Goal: Transaction & Acquisition: Register for event/course

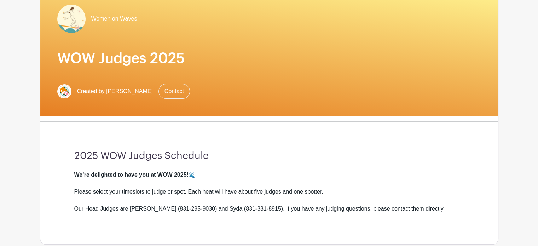
scroll to position [71, 0]
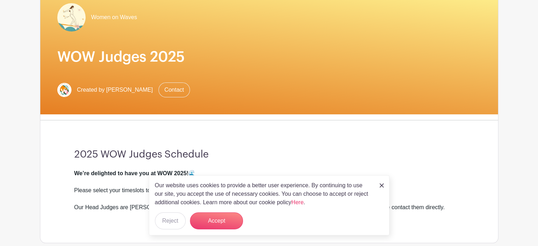
click at [382, 184] on img at bounding box center [382, 185] width 4 height 4
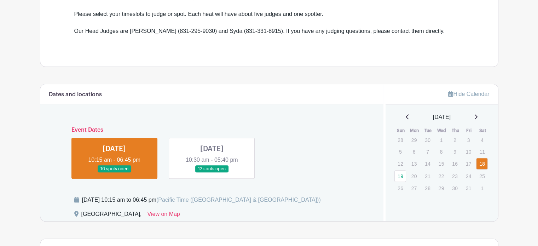
scroll to position [248, 0]
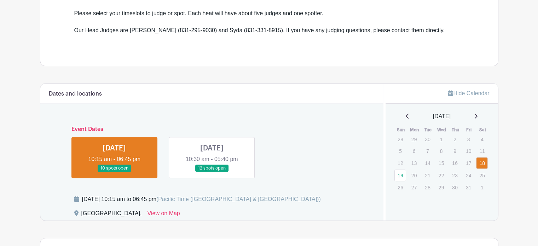
click at [114, 172] on link at bounding box center [114, 172] width 0 height 0
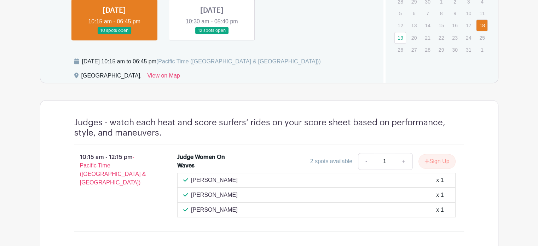
scroll to position [389, 0]
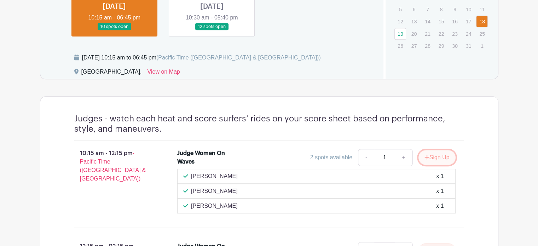
click at [438, 156] on button "Sign Up" at bounding box center [437, 157] width 37 height 15
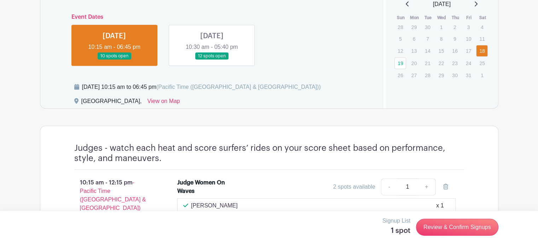
scroll to position [359, 0]
click at [151, 101] on link "View on Map" at bounding box center [164, 102] width 33 height 11
click at [212, 60] on link at bounding box center [212, 60] width 0 height 0
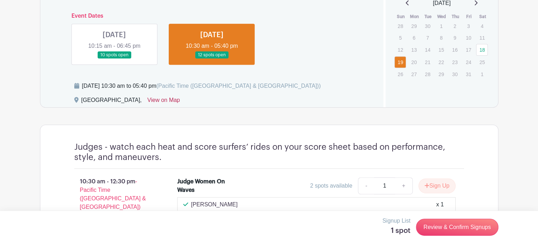
scroll to position [289, 0]
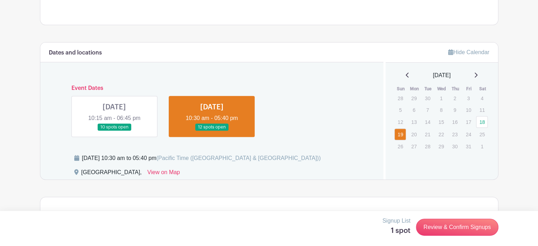
click at [114, 131] on link at bounding box center [114, 131] width 0 height 0
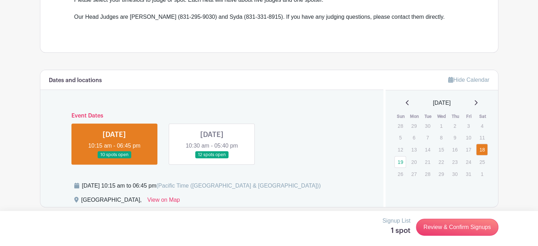
scroll to position [289, 0]
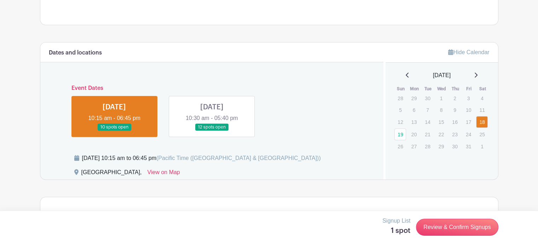
click at [114, 131] on link at bounding box center [114, 131] width 0 height 0
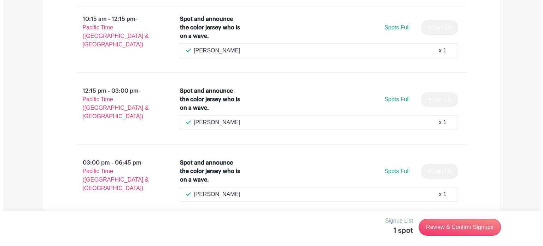
scroll to position [926, 0]
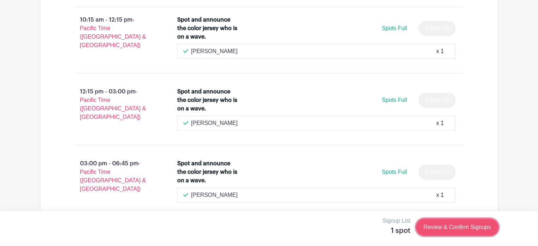
click at [458, 225] on link "Review & Confirm Signups" at bounding box center [457, 227] width 82 height 17
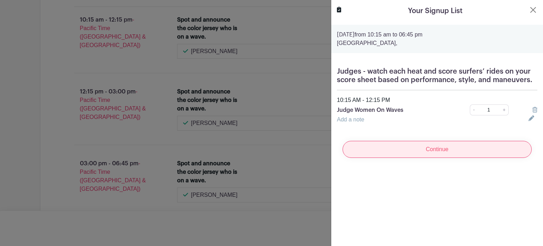
click at [438, 149] on input "Continue" at bounding box center [437, 149] width 189 height 17
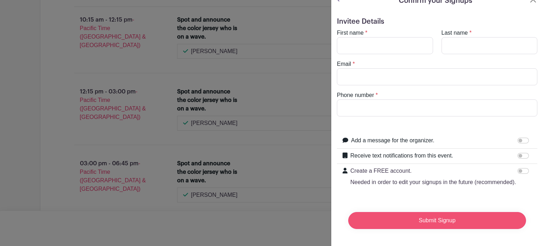
scroll to position [0, 0]
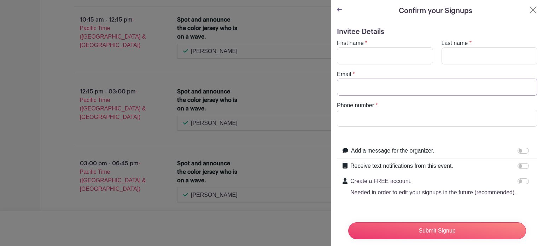
click at [410, 90] on input "Email" at bounding box center [437, 87] width 201 height 17
click at [529, 8] on button "Close" at bounding box center [533, 10] width 8 height 8
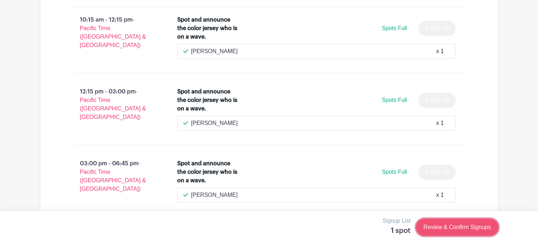
click at [439, 225] on link "Review & Confirm Signups" at bounding box center [457, 227] width 82 height 17
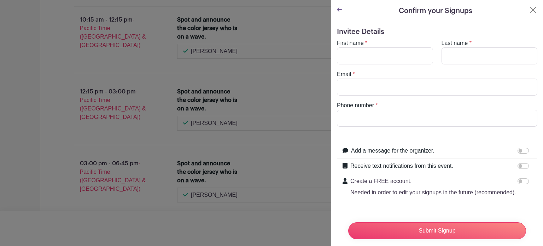
click at [338, 8] on icon at bounding box center [339, 10] width 5 height 6
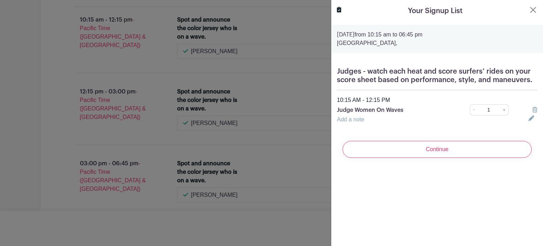
click at [403, 238] on div "Your Signup List [DATE] 10:15 am to 06:45 pm [GEOGRAPHIC_DATA], Judges - watch …" at bounding box center [437, 123] width 212 height 246
click at [403, 237] on div "Your Signup List [DATE] 10:15 am to 06:45 pm [GEOGRAPHIC_DATA], Judges - watch …" at bounding box center [437, 123] width 212 height 246
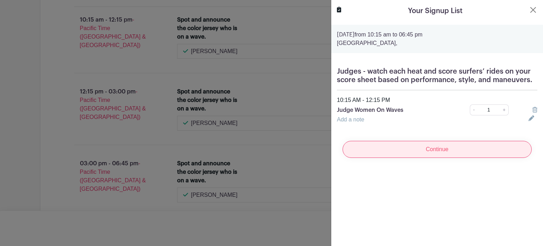
click at [430, 148] on input "Continue" at bounding box center [437, 149] width 189 height 17
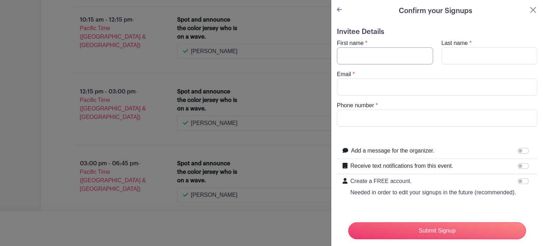
click at [374, 56] on input "First name" at bounding box center [385, 55] width 96 height 17
type input "[PERSON_NAME]"
click at [456, 52] on input "Last name" at bounding box center [490, 55] width 96 height 17
type input "[PERSON_NAME]"
click at [399, 94] on input "Email" at bounding box center [437, 87] width 201 height 17
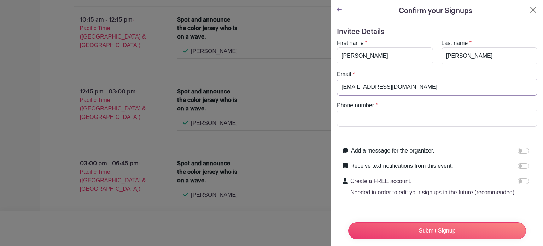
type input "[EMAIL_ADDRESS][DOMAIN_NAME]"
click at [398, 111] on input "Phone number" at bounding box center [437, 118] width 201 height 17
type input "[PHONE_NUMBER]"
click at [402, 179] on p "Create a FREE account." at bounding box center [434, 181] width 166 height 8
click at [518, 179] on input "Create a FREE account. Needed in order to edit your signups in the future (reco…" at bounding box center [523, 181] width 11 height 6
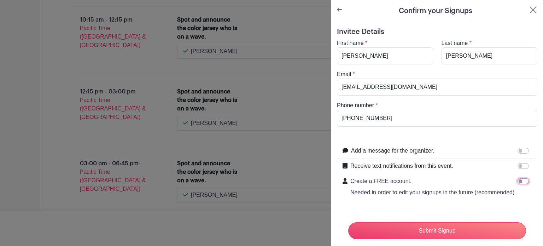
checkbox input "true"
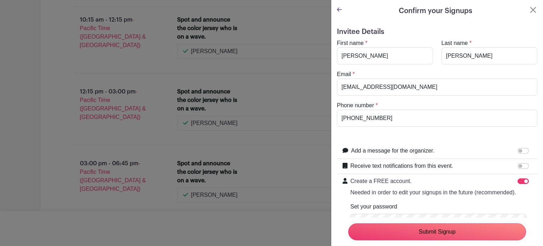
click at [441, 226] on input "Submit Signup" at bounding box center [437, 231] width 178 height 17
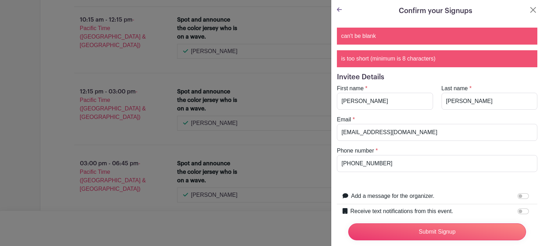
scroll to position [125, 0]
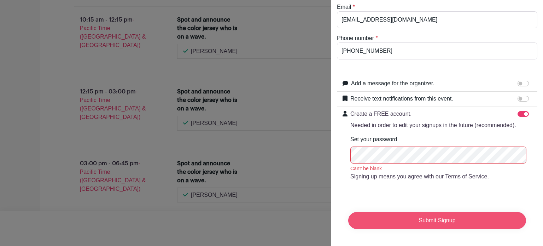
click at [425, 215] on input "Submit Signup" at bounding box center [437, 220] width 178 height 17
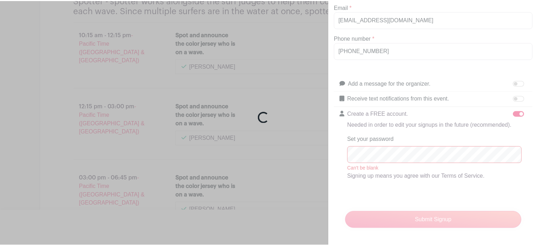
scroll to position [940, 0]
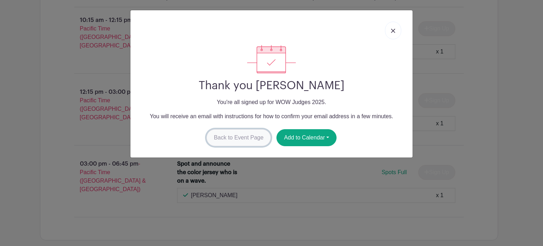
click at [248, 136] on link "Back to Event Page" at bounding box center [239, 137] width 65 height 17
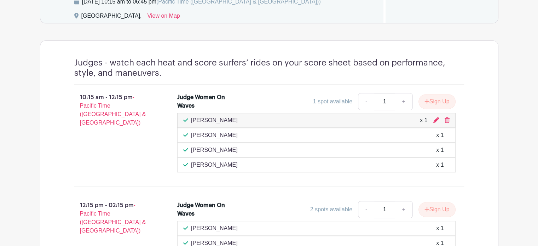
scroll to position [409, 0]
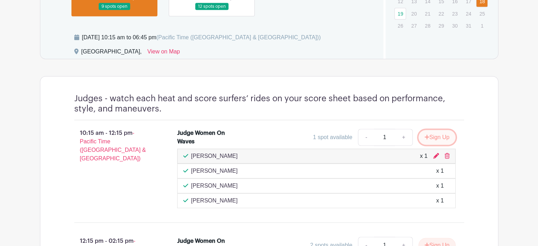
click at [436, 136] on button "Sign Up" at bounding box center [437, 137] width 37 height 15
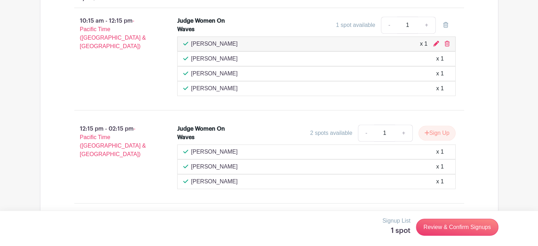
scroll to position [515, 0]
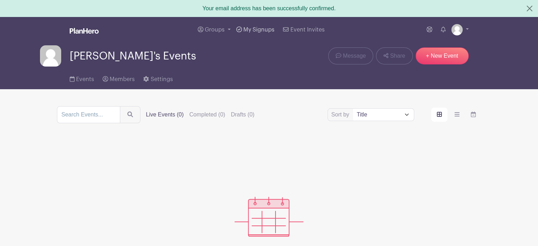
click at [254, 27] on span "My Signups" at bounding box center [258, 30] width 31 height 6
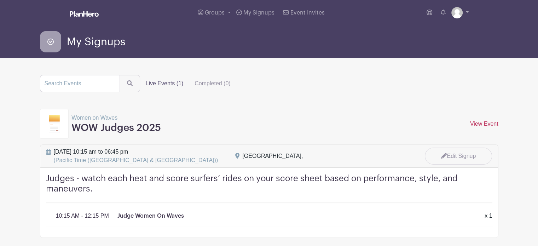
click at [476, 121] on link "View Event" at bounding box center [484, 124] width 28 height 6
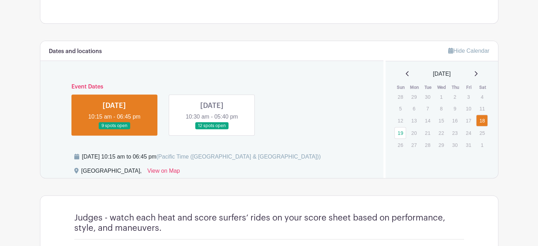
scroll to position [283, 0]
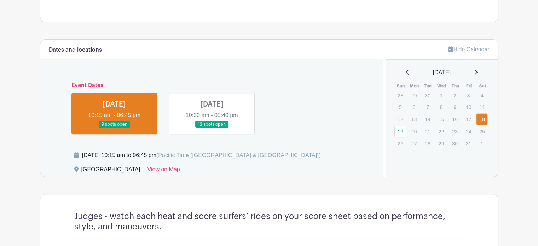
click at [114, 128] on link at bounding box center [114, 128] width 0 height 0
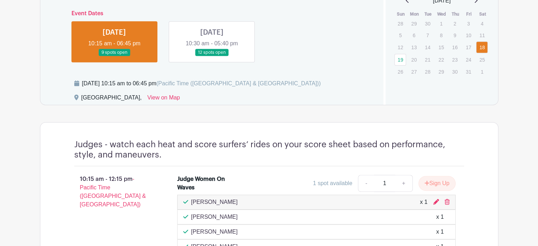
scroll to position [354, 0]
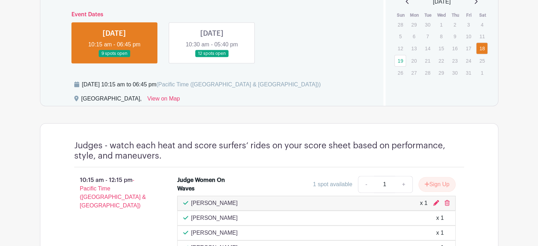
click at [114, 57] on link at bounding box center [114, 57] width 0 height 0
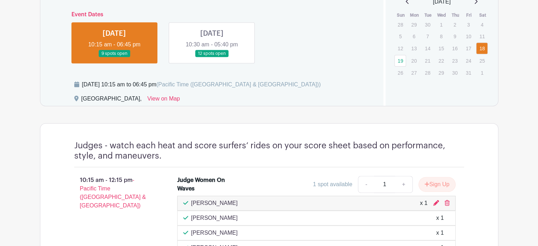
click at [212, 57] on link at bounding box center [212, 57] width 0 height 0
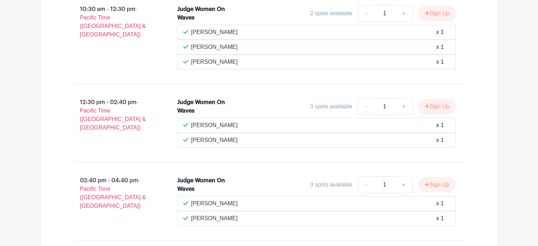
scroll to position [460, 0]
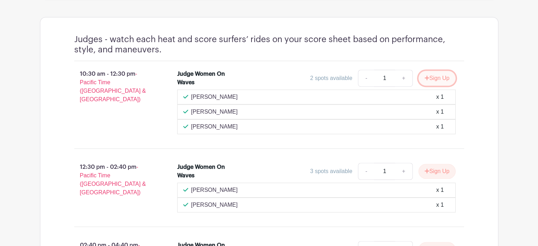
click at [437, 75] on button "Sign Up" at bounding box center [437, 78] width 37 height 15
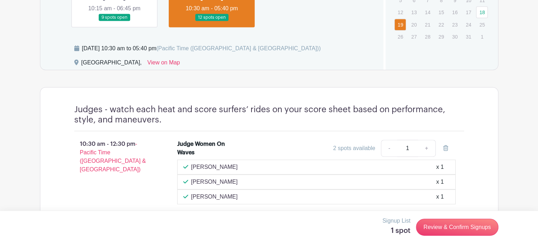
scroll to position [389, 0]
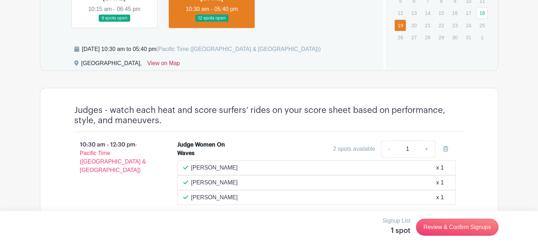
click at [148, 64] on link "View on Map" at bounding box center [164, 64] width 33 height 11
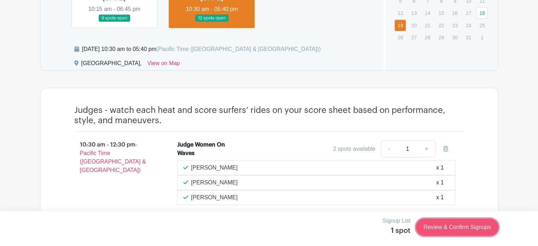
click at [436, 226] on link "Review & Confirm Signups" at bounding box center [457, 227] width 82 height 17
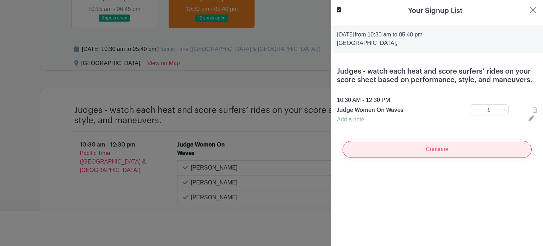
click at [419, 149] on input "Continue" at bounding box center [437, 149] width 189 height 17
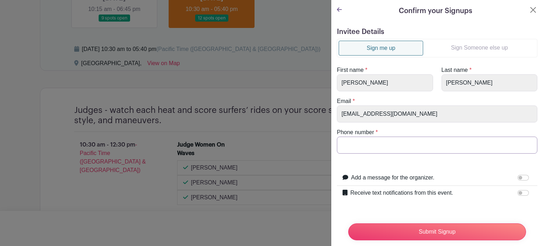
click at [364, 145] on input "Phone number" at bounding box center [437, 145] width 201 height 17
type input "[PHONE_NUMBER]"
click at [417, 224] on input "Submit Signup" at bounding box center [437, 231] width 178 height 17
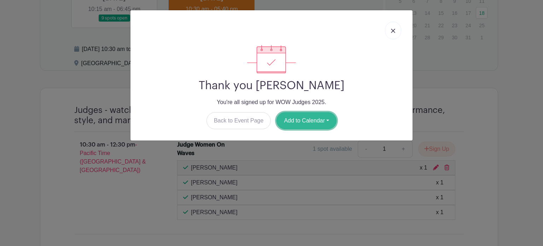
click at [306, 121] on button "Add to Calendar" at bounding box center [307, 120] width 60 height 17
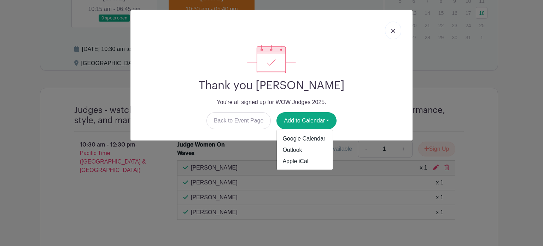
click at [194, 53] on div at bounding box center [271, 59] width 271 height 28
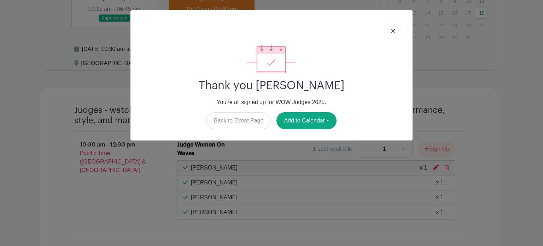
click at [392, 30] on img at bounding box center [393, 31] width 4 height 4
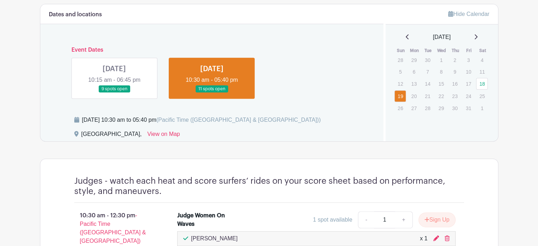
scroll to position [318, 0]
click at [114, 93] on link at bounding box center [114, 93] width 0 height 0
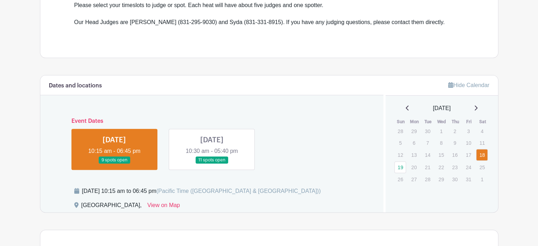
scroll to position [248, 0]
click at [212, 163] on link at bounding box center [212, 163] width 0 height 0
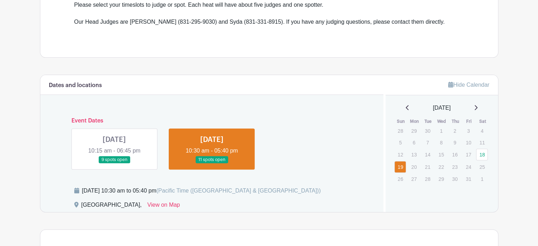
click at [212, 163] on link at bounding box center [212, 163] width 0 height 0
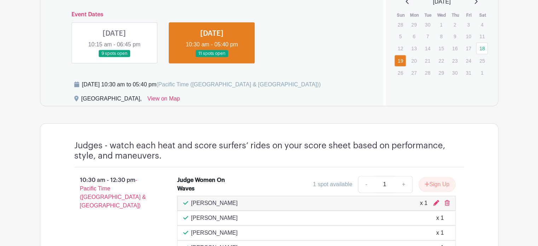
scroll to position [354, 0]
click at [212, 57] on link at bounding box center [212, 57] width 0 height 0
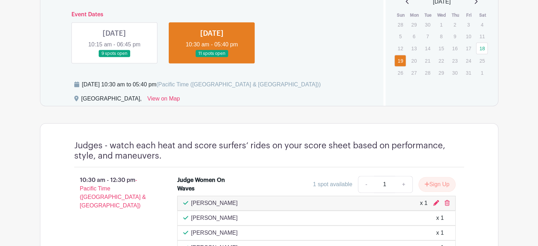
click at [212, 57] on link at bounding box center [212, 57] width 0 height 0
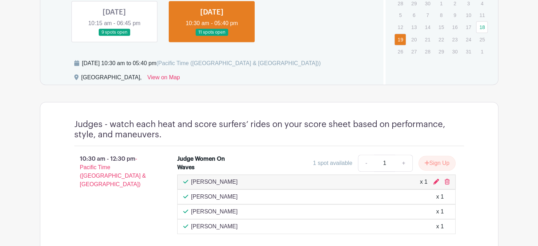
scroll to position [363, 0]
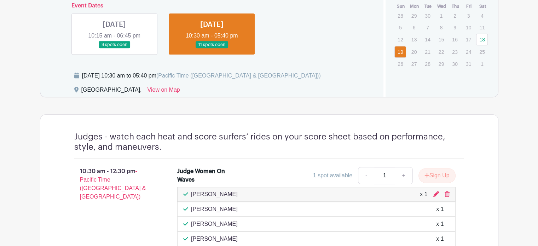
click at [114, 48] on link at bounding box center [114, 48] width 0 height 0
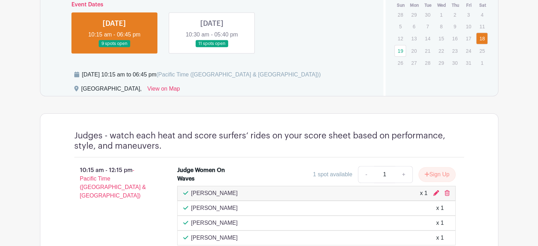
scroll to position [363, 0]
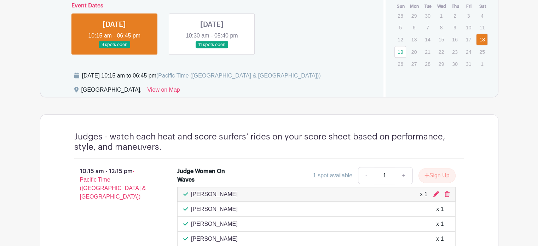
click at [212, 48] on link at bounding box center [212, 48] width 0 height 0
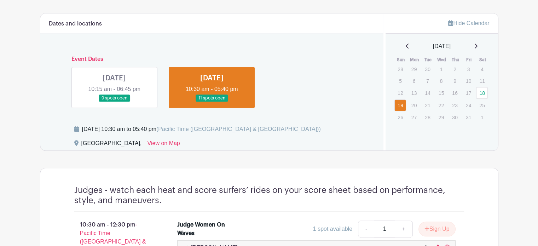
scroll to position [292, 0]
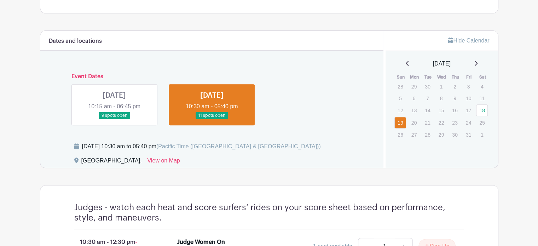
click at [114, 119] on link at bounding box center [114, 119] width 0 height 0
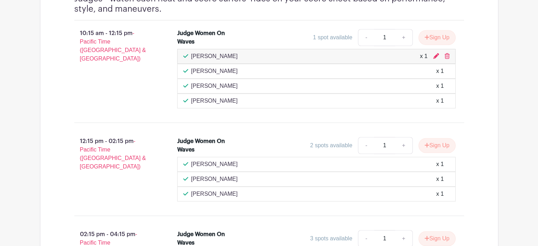
scroll to position [504, 0]
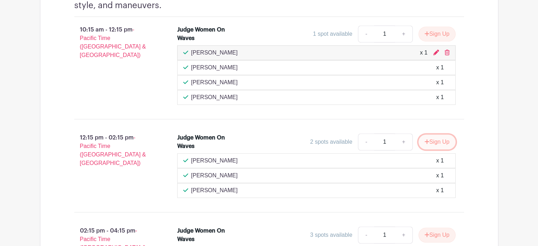
click at [438, 137] on button "Sign Up" at bounding box center [437, 141] width 37 height 15
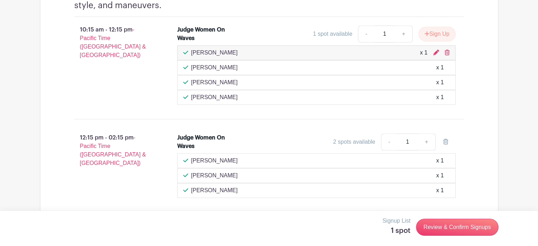
click at [365, 142] on div "2 spots available" at bounding box center [354, 142] width 42 height 8
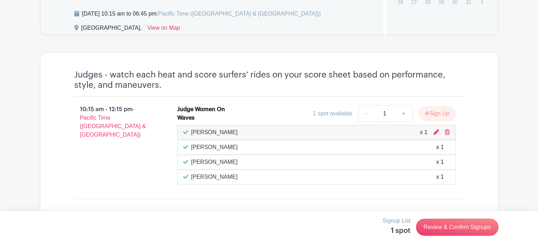
scroll to position [433, 0]
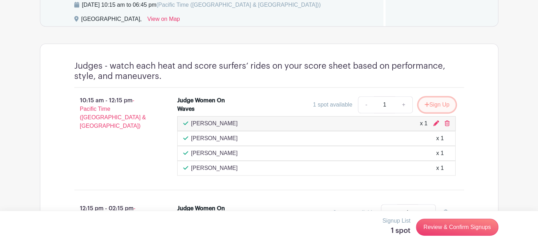
drag, startPoint x: 439, startPoint y: 102, endPoint x: 346, endPoint y: 188, distance: 126.2
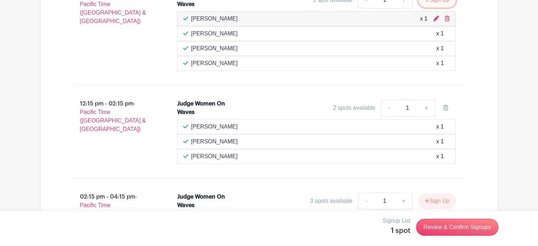
scroll to position [540, 0]
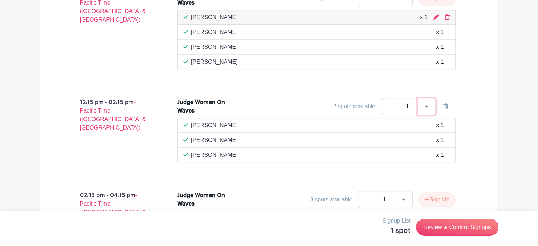
click at [426, 105] on link "+" at bounding box center [427, 106] width 18 height 17
type input "2"
click at [391, 105] on link "-" at bounding box center [389, 106] width 16 height 17
type input "1"
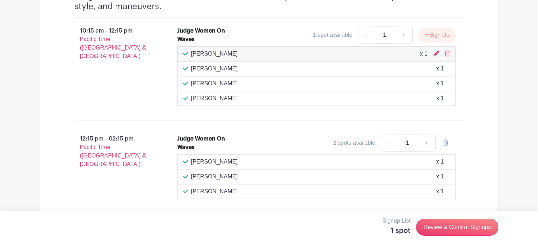
scroll to position [504, 0]
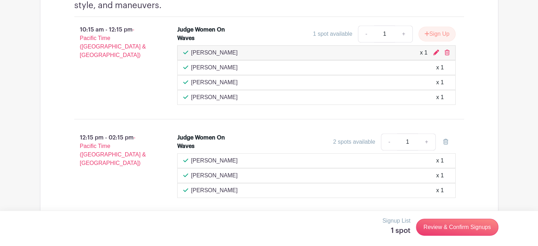
click at [361, 142] on div "2 spots available" at bounding box center [354, 142] width 42 height 8
click at [349, 142] on div "2 spots available" at bounding box center [354, 142] width 42 height 8
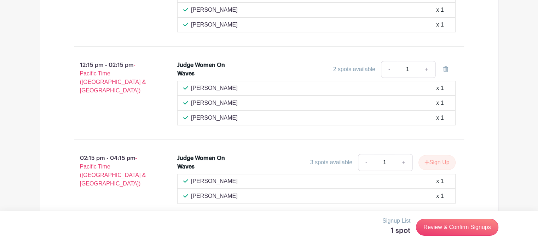
scroll to position [575, 0]
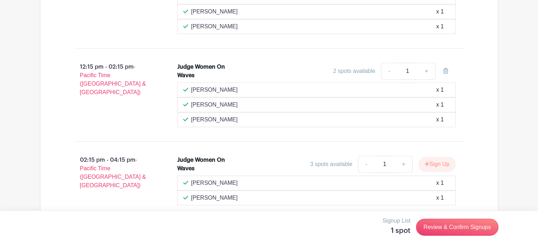
click at [359, 73] on div "2 spots available" at bounding box center [354, 71] width 42 height 8
click at [346, 71] on div "2 spots available" at bounding box center [354, 71] width 42 height 8
click at [299, 69] on div "2 spots available - 1 +" at bounding box center [351, 71] width 209 height 17
click at [276, 130] on div "12:15 pm - 02:15 pm - Pacific Time (US & Canada) Judge Women On Waves 2 spots a…" at bounding box center [269, 94] width 424 height 81
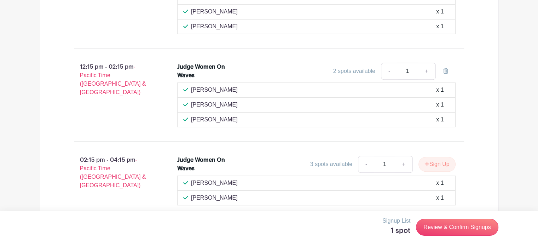
click at [258, 128] on div "12:15 pm - 02:15 pm - Pacific Time (US & Canada) Judge Women On Waves 2 spots a…" at bounding box center [269, 94] width 424 height 81
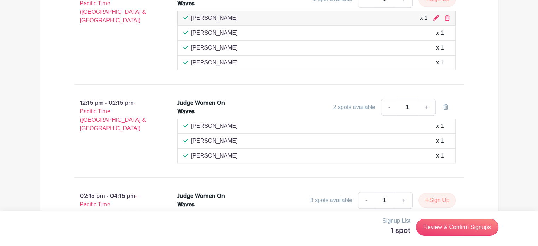
scroll to position [540, 0]
drag, startPoint x: 190, startPoint y: 105, endPoint x: 134, endPoint y: 123, distance: 58.3
click at [190, 105] on div "Judge Women On Waves" at bounding box center [207, 106] width 61 height 17
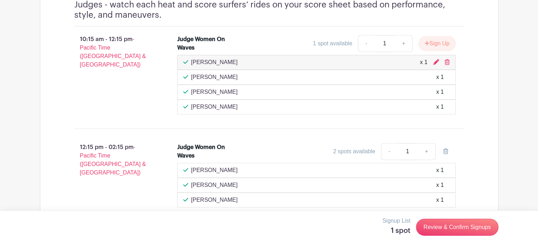
scroll to position [504, 0]
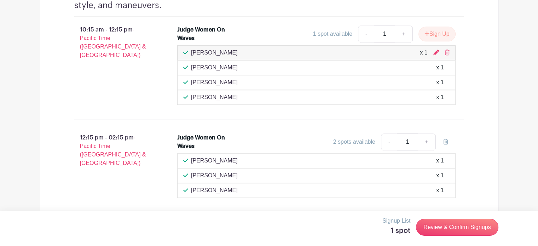
click at [408, 141] on input "1" at bounding box center [407, 141] width 21 height 17
click at [314, 117] on div "10:15 am - 12:15 pm - Pacific Time (US & Canada) Judge Women On Waves 1 spot av…" at bounding box center [269, 193] width 424 height 352
click at [349, 141] on div "2 spots available" at bounding box center [354, 142] width 42 height 8
click at [349, 140] on div "2 spots available" at bounding box center [354, 142] width 42 height 8
click at [362, 140] on div "2 spots available" at bounding box center [354, 142] width 42 height 8
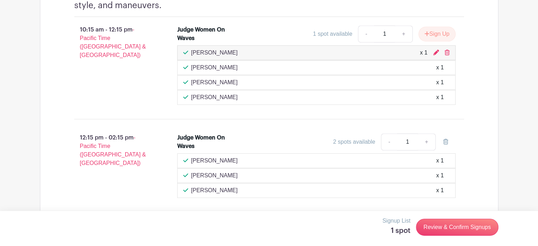
click at [327, 136] on div "2 spots available - 1 +" at bounding box center [351, 141] width 209 height 17
click at [90, 145] on span "- Pacific Time ([GEOGRAPHIC_DATA] & [GEOGRAPHIC_DATA])" at bounding box center [113, 149] width 66 height 31
click at [90, 144] on span "- Pacific Time ([GEOGRAPHIC_DATA] & [GEOGRAPHIC_DATA])" at bounding box center [113, 149] width 66 height 31
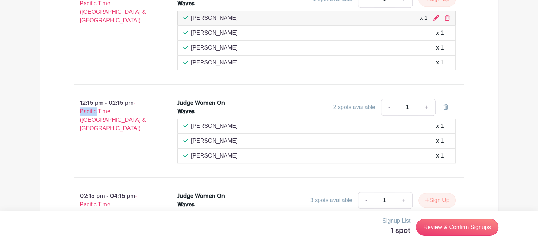
scroll to position [540, 0]
click at [72, 128] on div "12:15 pm - 02:15 pm - Pacific Time (US & Canada)" at bounding box center [114, 130] width 103 height 70
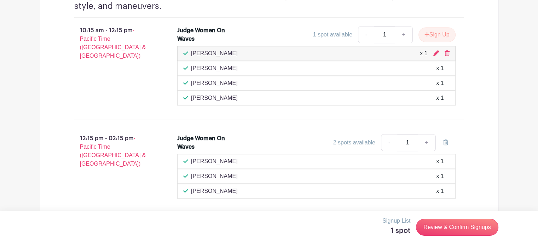
scroll to position [504, 0]
click at [187, 138] on div "Judge Women On Waves" at bounding box center [207, 141] width 61 height 17
click at [179, 125] on div "12:15 pm - 02:15 pm - Pacific Time (US & Canada) Judge Women On Waves 2 spots a…" at bounding box center [269, 165] width 424 height 81
drag, startPoint x: 221, startPoint y: 126, endPoint x: 224, endPoint y: 132, distance: 7.0
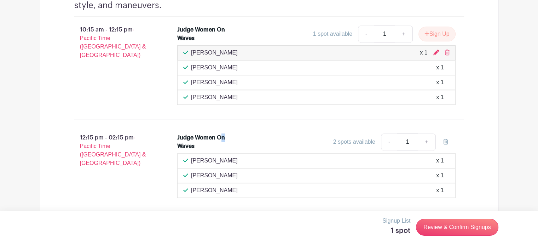
click at [224, 132] on div "12:15 pm - 02:15 pm - Pacific Time (US & Canada) Judge Women On Waves 2 spots a…" at bounding box center [269, 165] width 424 height 81
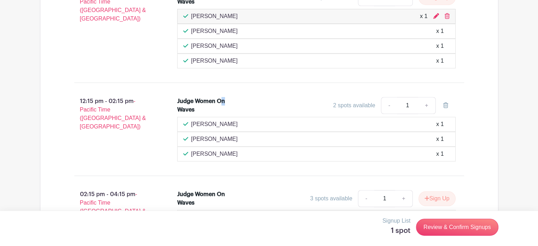
scroll to position [540, 0]
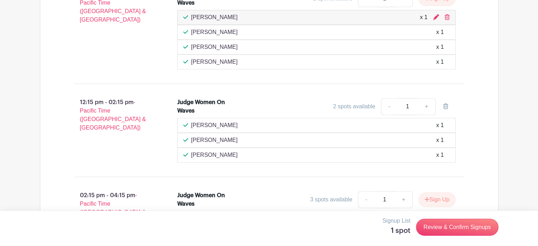
click at [353, 106] on div "2 spots available" at bounding box center [354, 106] width 42 height 8
click at [344, 103] on div "2 spots available" at bounding box center [354, 106] width 42 height 8
click at [425, 105] on link "+" at bounding box center [427, 106] width 18 height 17
type input "2"
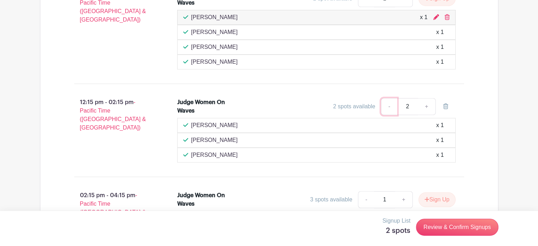
click at [388, 106] on link "-" at bounding box center [389, 106] width 16 height 17
type input "1"
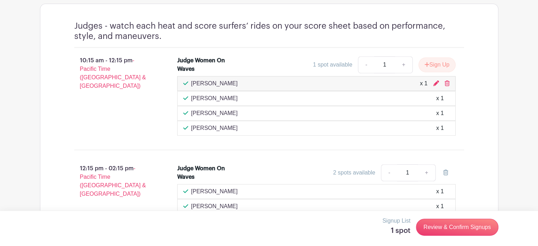
scroll to position [469, 0]
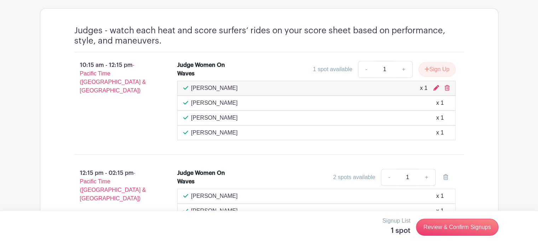
click at [100, 174] on p "12:15 pm - 02:15 pm - Pacific Time (US & Canada)" at bounding box center [114, 186] width 103 height 40
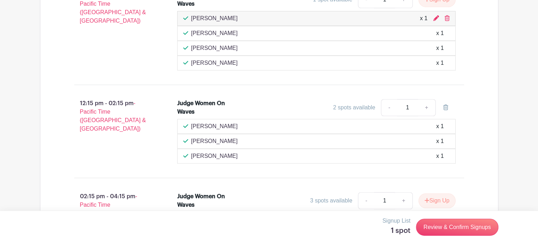
scroll to position [540, 0]
click at [202, 164] on div "12:15 pm - 02:15 pm - Pacific Time (US & Canada) Judge Women On Waves 2 spots a…" at bounding box center [269, 130] width 424 height 81
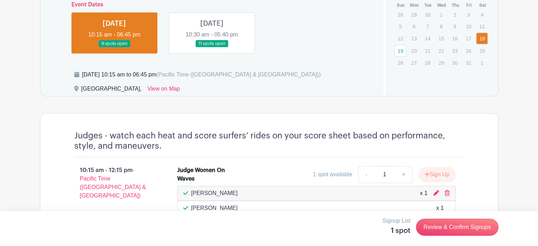
scroll to position [363, 0]
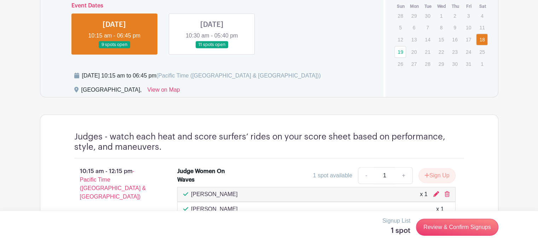
click at [212, 48] on link at bounding box center [212, 48] width 0 height 0
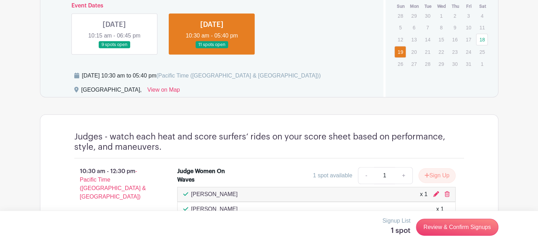
click at [212, 48] on link at bounding box center [212, 48] width 0 height 0
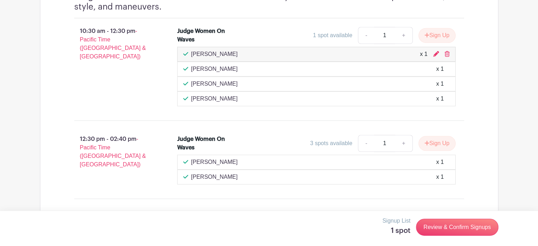
scroll to position [504, 0]
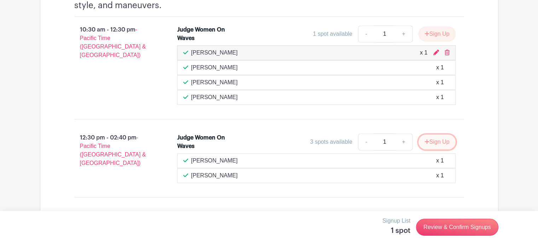
click at [431, 138] on button "Sign Up" at bounding box center [437, 141] width 37 height 15
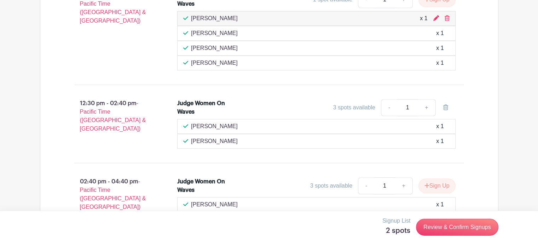
scroll to position [540, 0]
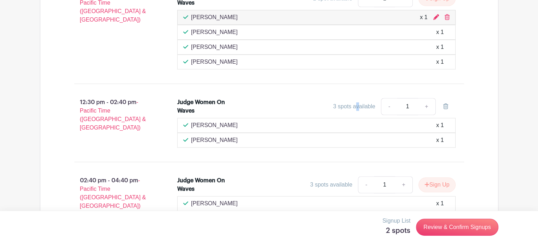
drag, startPoint x: 357, startPoint y: 105, endPoint x: 363, endPoint y: 103, distance: 6.0
click at [359, 104] on div "3 spots available" at bounding box center [354, 106] width 42 height 8
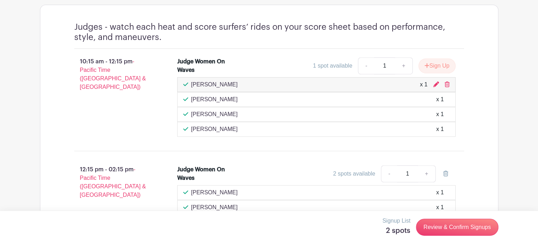
scroll to position [389, 0]
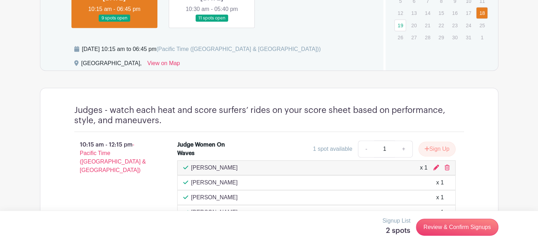
click at [212, 22] on link at bounding box center [212, 22] width 0 height 0
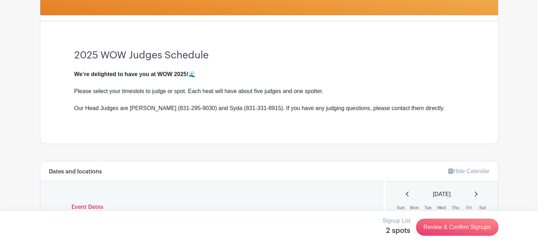
scroll to position [163, 0]
